Goal: Find contact information: Find contact information

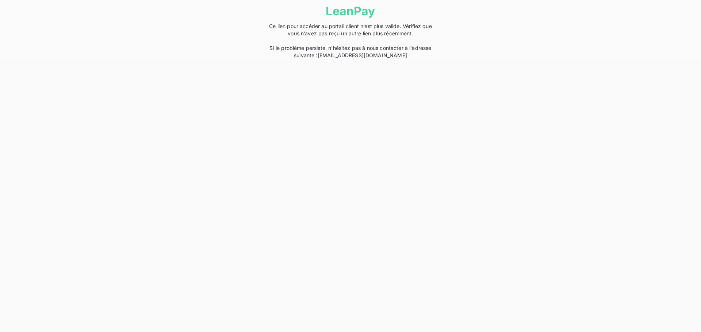
click at [374, 58] on link "help@leanpay.fr" at bounding box center [361, 55] width 89 height 6
